Goal: Contribute content: Add original content to the website for others to see

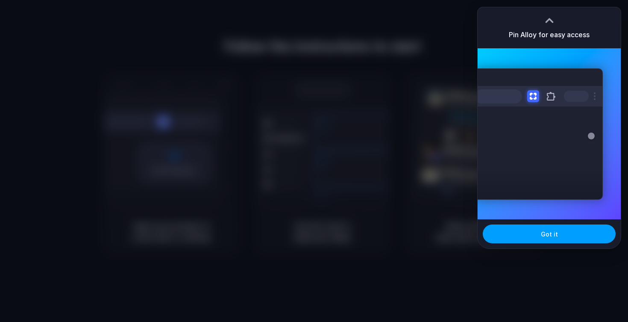
click at [557, 238] on button "Got it" at bounding box center [549, 233] width 133 height 19
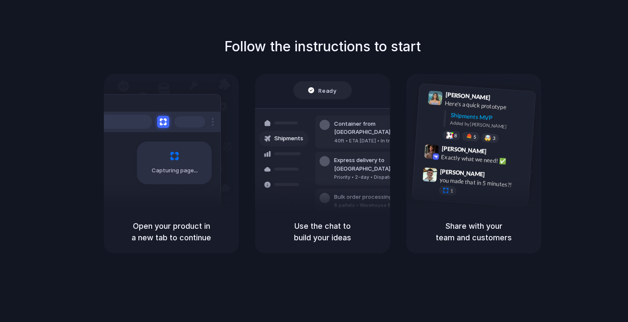
drag, startPoint x: 326, startPoint y: 135, endPoint x: 371, endPoint y: 158, distance: 50.6
click at [372, 159] on div "Container from Shanghai 40ft • ETA Dec 28 • In transit Express delivery to NYC …" at bounding box center [353, 168] width 91 height 120
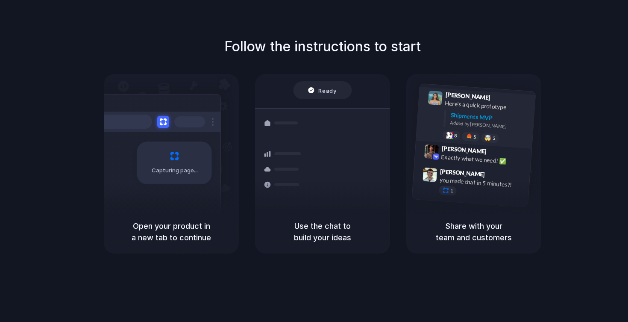
click at [467, 126] on div "Added by Alloy" at bounding box center [489, 125] width 79 height 12
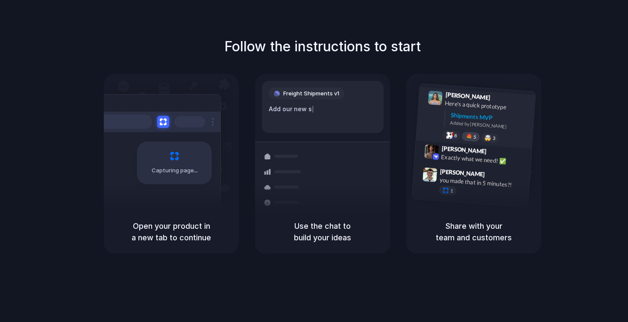
click at [470, 137] on div at bounding box center [468, 136] width 7 height 7
click at [485, 137] on div "🤯" at bounding box center [487, 138] width 7 height 6
click at [453, 138] on div "8" at bounding box center [451, 135] width 18 height 10
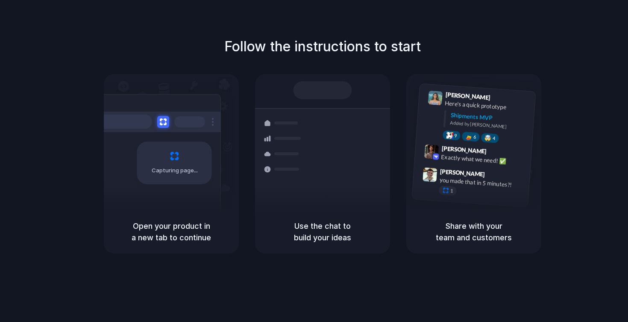
click at [326, 88] on div at bounding box center [322, 90] width 59 height 18
click at [458, 182] on div "you made that in 5 minutes?!" at bounding box center [481, 182] width 85 height 15
click at [445, 191] on div at bounding box center [445, 190] width 7 height 7
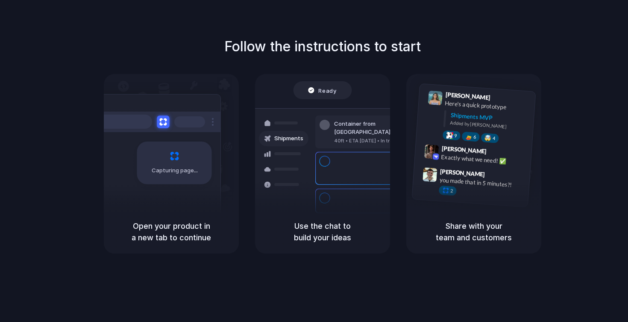
click at [161, 121] on button at bounding box center [163, 121] width 12 height 12
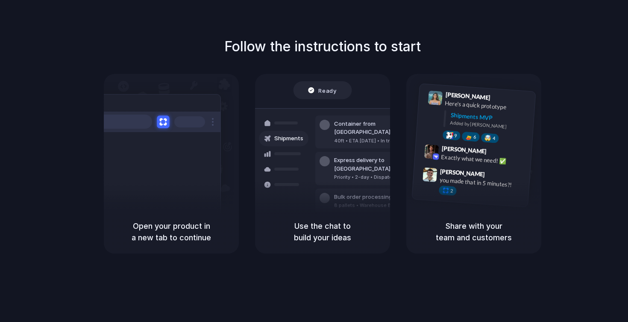
click at [162, 122] on button at bounding box center [163, 121] width 12 height 12
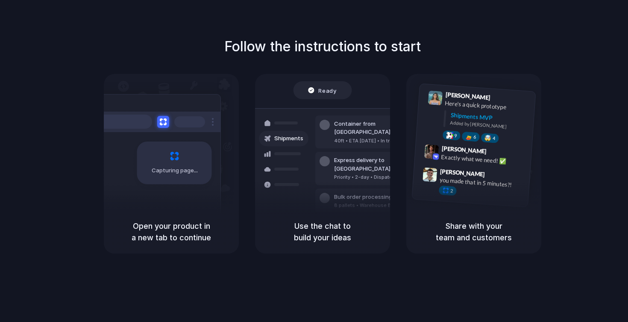
click at [209, 120] on div at bounding box center [156, 121] width 128 height 21
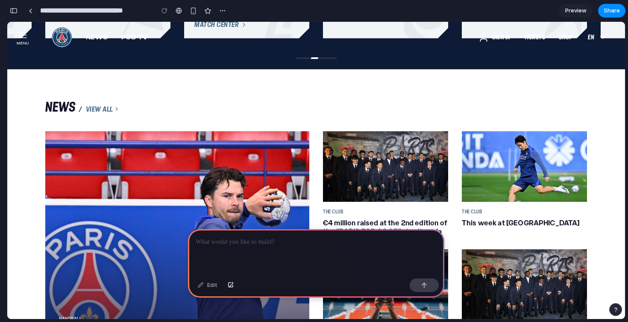
scroll to position [499, 0]
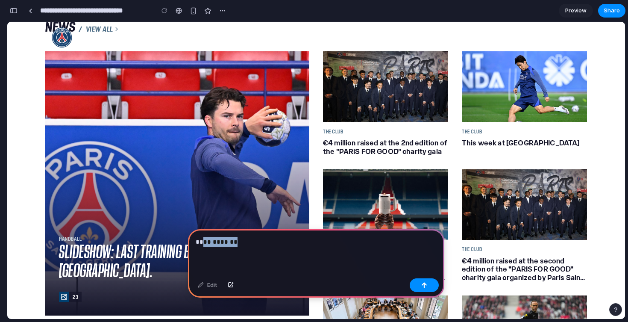
drag, startPoint x: 201, startPoint y: 237, endPoint x: 274, endPoint y: 237, distance: 72.6
click at [274, 237] on p "**********" at bounding box center [314, 242] width 237 height 10
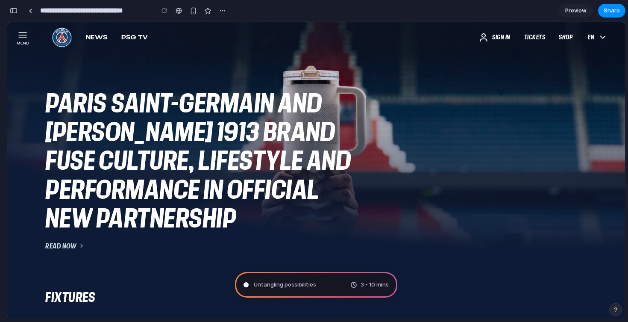
scroll to position [0, 0]
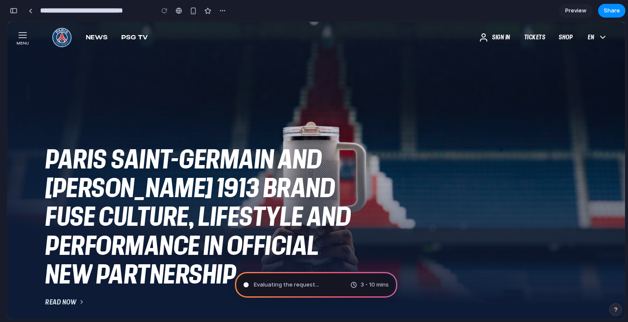
drag, startPoint x: 267, startPoint y: 286, endPoint x: 263, endPoint y: 285, distance: 4.4
click at [267, 286] on span "Evaluating the request ..." at bounding box center [286, 284] width 65 height 9
click at [297, 163] on div "and" at bounding box center [300, 158] width 44 height 29
click at [572, 14] on span "Preview" at bounding box center [575, 10] width 21 height 9
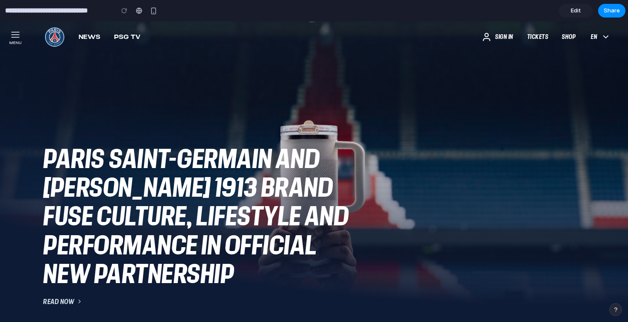
click at [574, 10] on span "Edit" at bounding box center [576, 10] width 10 height 9
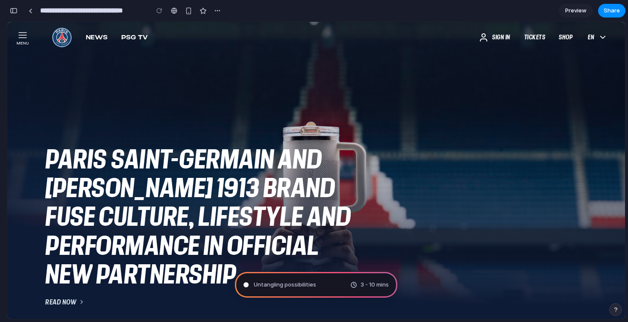
click at [14, 12] on div "button" at bounding box center [14, 11] width 8 height 6
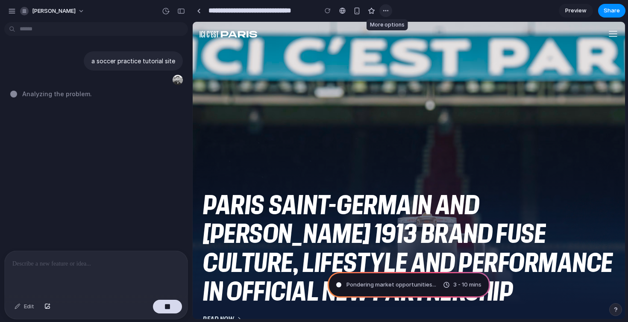
click at [388, 11] on div "button" at bounding box center [385, 10] width 7 height 7
click at [418, 9] on div "Duplicate Delete" at bounding box center [314, 161] width 628 height 322
type input "**********"
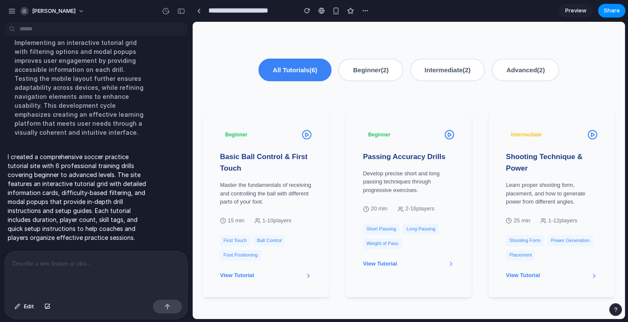
scroll to position [199, 0]
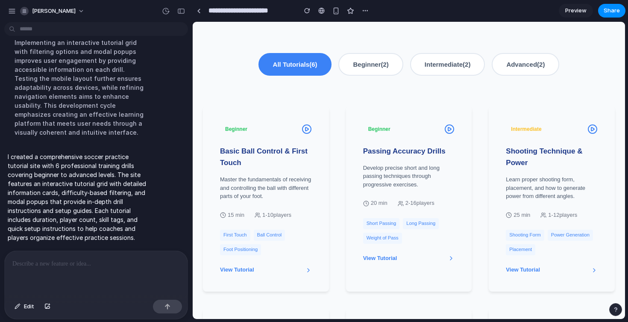
click at [356, 69] on button "Beginner ( 2 )" at bounding box center [370, 64] width 64 height 23
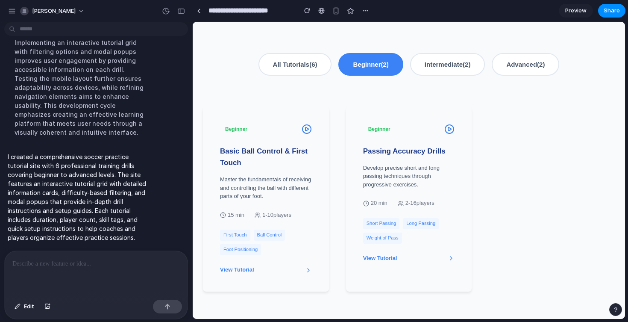
click at [307, 66] on button "All Tutorials ( 6 )" at bounding box center [294, 64] width 73 height 23
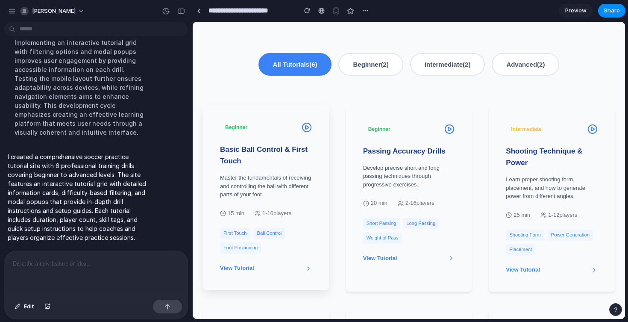
click at [273, 153] on h3 "Basic Ball Control & First Touch" at bounding box center [266, 155] width 92 height 23
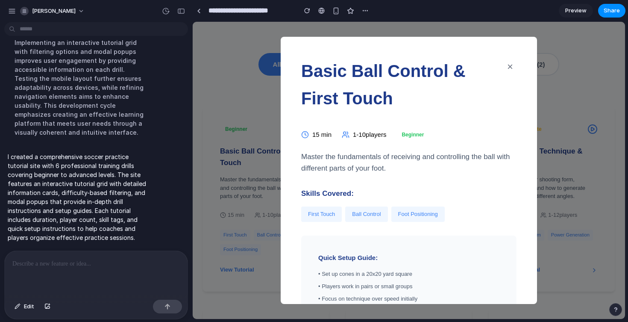
scroll to position [0, 0]
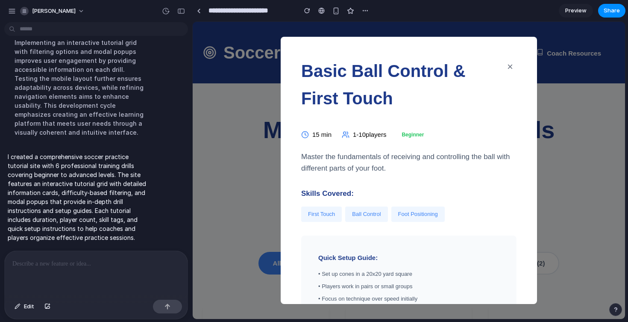
click at [571, 76] on div "Basic Ball Control & First Touch × 15 min 1-10 players Beginner Master the fund…" at bounding box center [409, 170] width 432 height 297
click at [504, 64] on button "×" at bounding box center [510, 66] width 13 height 19
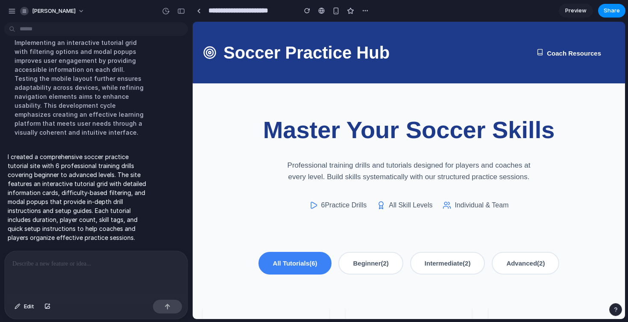
click at [558, 112] on h2 "Master Your Soccer Skills" at bounding box center [409, 130] width 412 height 38
